Goal: Navigation & Orientation: Find specific page/section

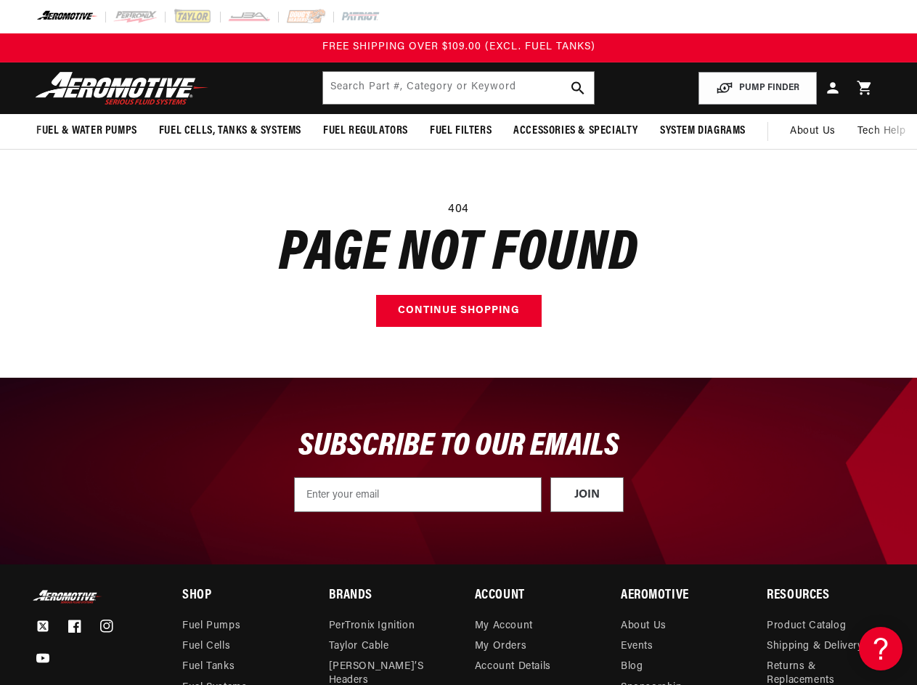
click at [458, 342] on main "404 Page not found Continue shopping" at bounding box center [458, 264] width 917 height 228
click at [458, 88] on input "text" at bounding box center [458, 88] width 270 height 32
click at [758, 88] on button "PUMP FINDER" at bounding box center [758, 88] width 118 height 33
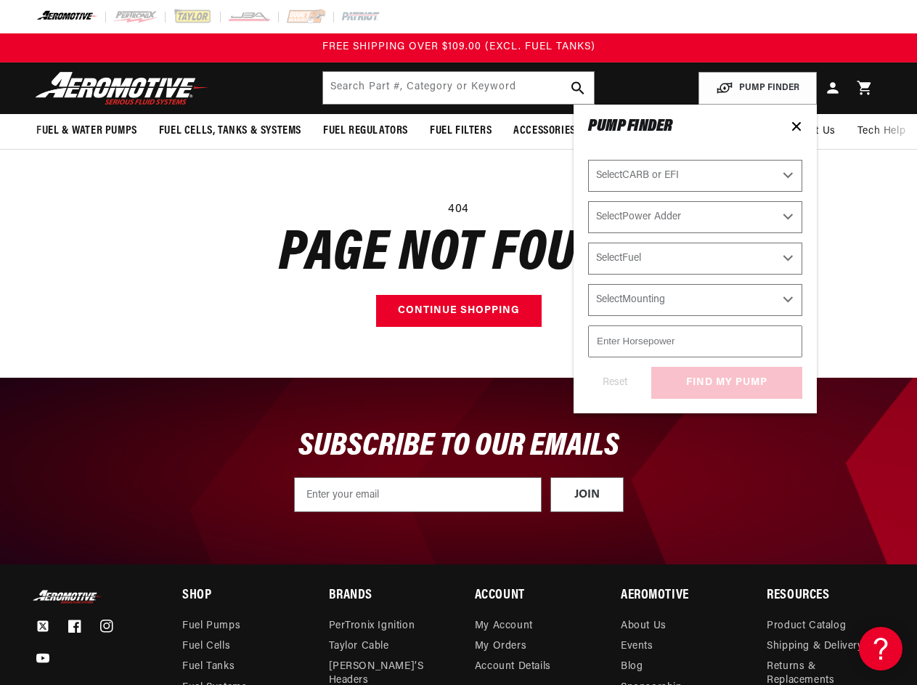
click at [86, 131] on span "Fuel & Water Pumps" at bounding box center [86, 130] width 101 height 15
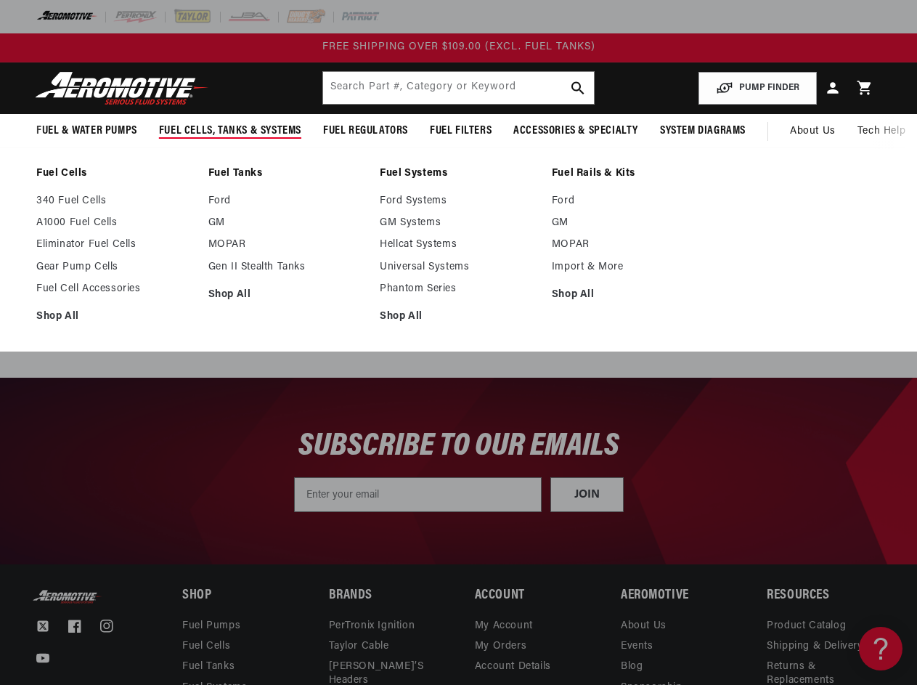
click at [230, 131] on span "Fuel Cells, Tanks & Systems" at bounding box center [230, 130] width 142 height 15
